Goal: Transaction & Acquisition: Purchase product/service

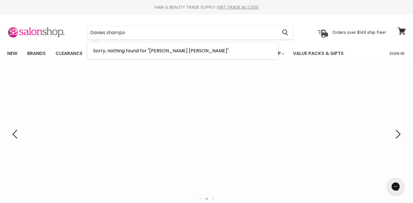
type input "Davies shampoo"
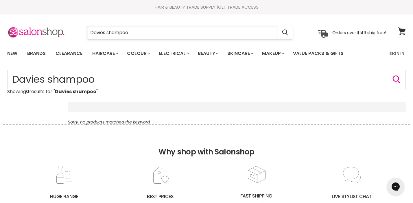
click at [100, 32] on input "Davies shampoo" at bounding box center [182, 32] width 190 height 13
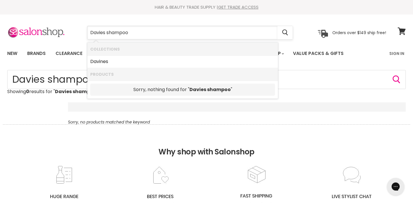
type input "Davines shampoo"
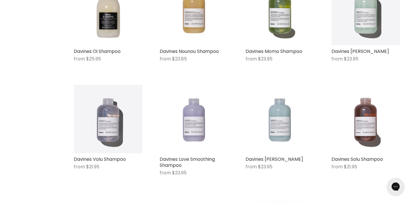
scroll to position [156, 0]
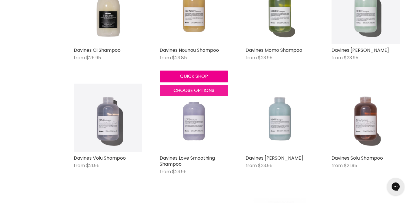
click at [194, 89] on span "Choose options" at bounding box center [193, 90] width 41 height 7
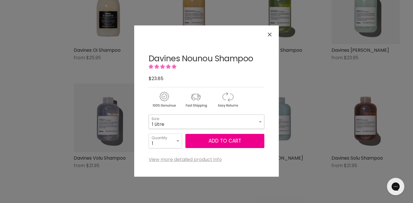
select select "1 Litre"
click at [204, 161] on link "View more detailed product info" at bounding box center [185, 159] width 73 height 5
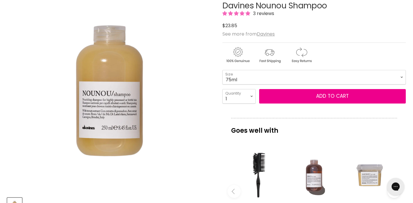
scroll to position [93, 0]
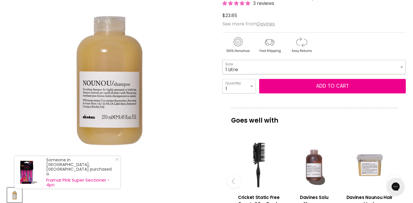
select select "1 Litre"
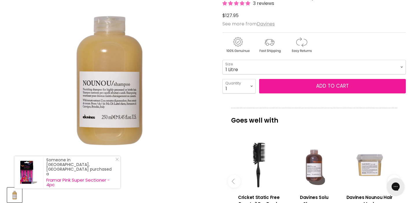
click at [347, 86] on button "Add to cart" at bounding box center [332, 86] width 147 height 14
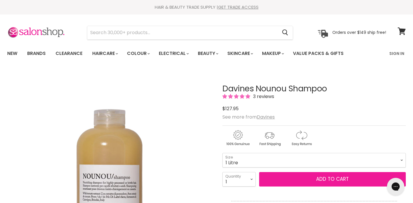
click at [330, 177] on button "Add to cart" at bounding box center [332, 179] width 147 height 14
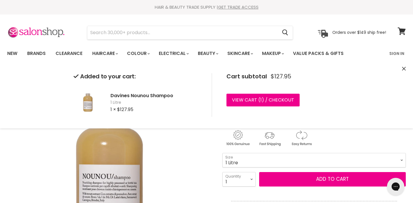
click at [175, 160] on img "Davines Nounou Shampoo image. Click or Scroll to Zoom." at bounding box center [109, 172] width 205 height 205
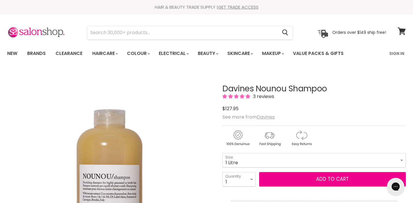
click at [269, 117] on u "Davines" at bounding box center [266, 117] width 18 height 7
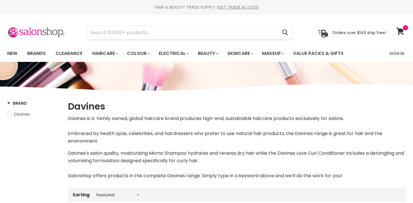
select select "manual"
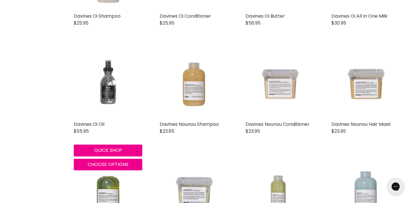
scroll to position [275, 0]
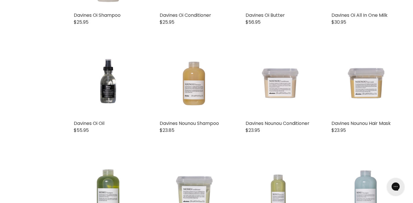
click at [106, 145] on div "Davines Oi Oil Davines $55.95 Davines Oi Oil is a multifunctional oil for all h…" at bounding box center [108, 94] width 80 height 102
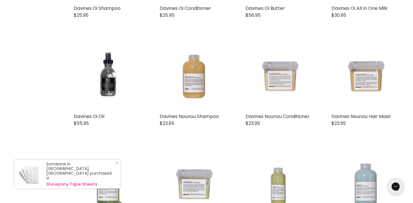
scroll to position [275, 0]
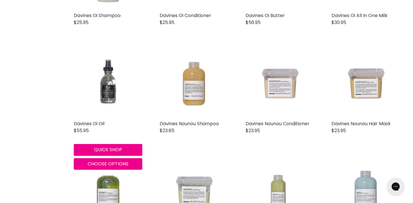
click at [110, 90] on img "Main content" at bounding box center [108, 83] width 69 height 69
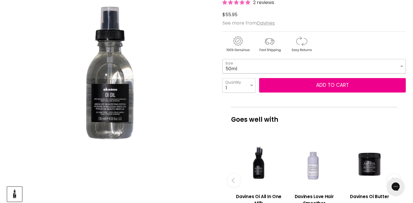
scroll to position [95, 0]
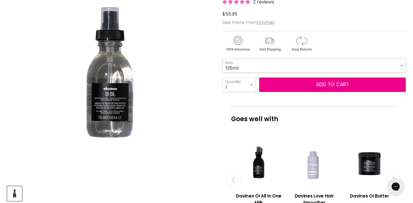
select select "135ml"
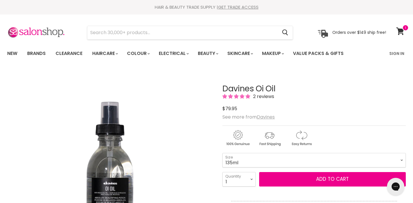
click at [268, 116] on u "Davines" at bounding box center [266, 117] width 18 height 7
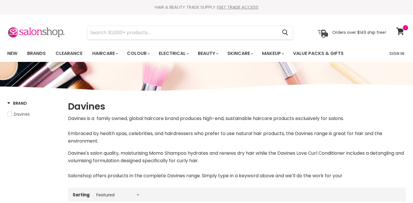
select select "manual"
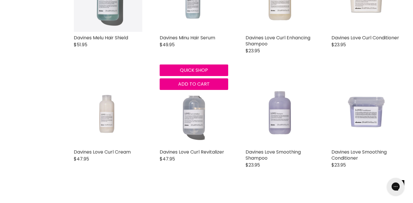
scroll to position [685, 0]
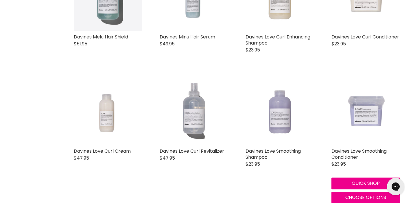
click at [368, 116] on img "Main content" at bounding box center [365, 111] width 69 height 69
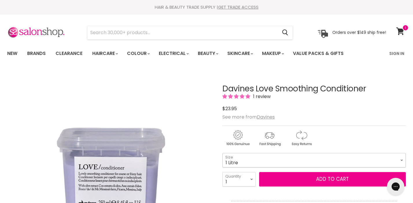
select select "1 Litre"
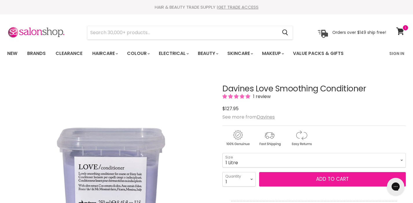
click at [336, 179] on button "Add to cart" at bounding box center [332, 179] width 147 height 14
click at [317, 179] on button "Add to cart" at bounding box center [332, 179] width 147 height 14
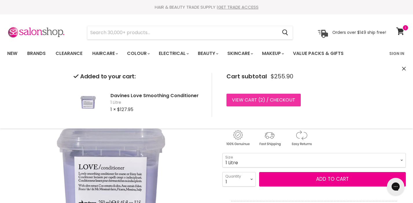
click at [275, 101] on link "View cart ( 2 ) / Checkout" at bounding box center [263, 100] width 74 height 13
